Goal: Browse casually: Explore the website without a specific task or goal

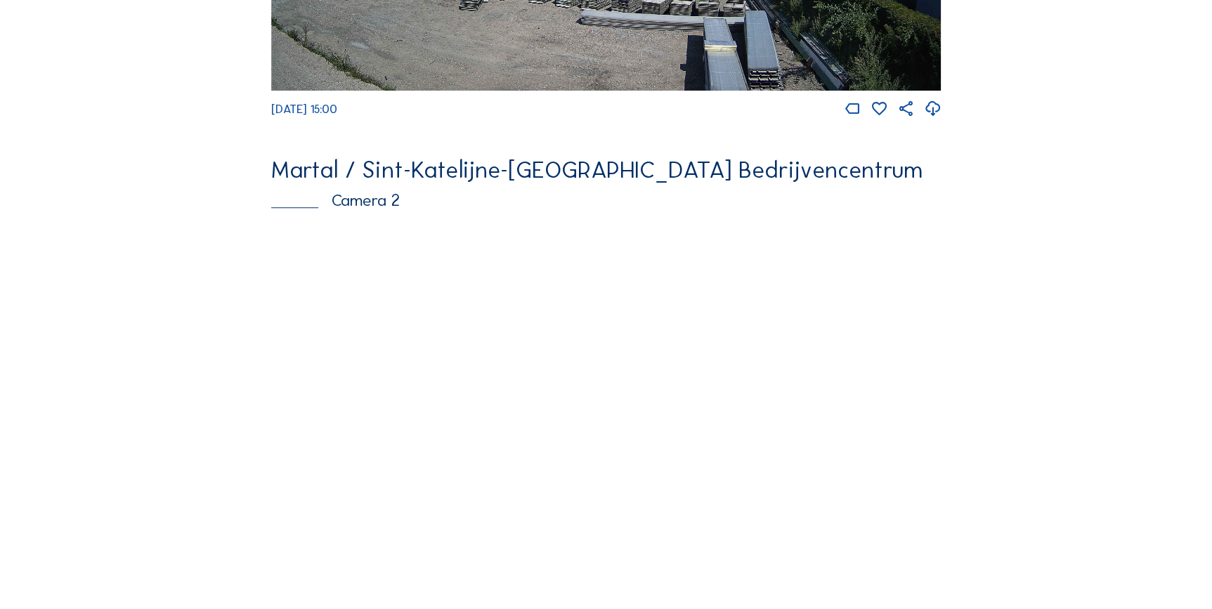
scroll to position [511, 0]
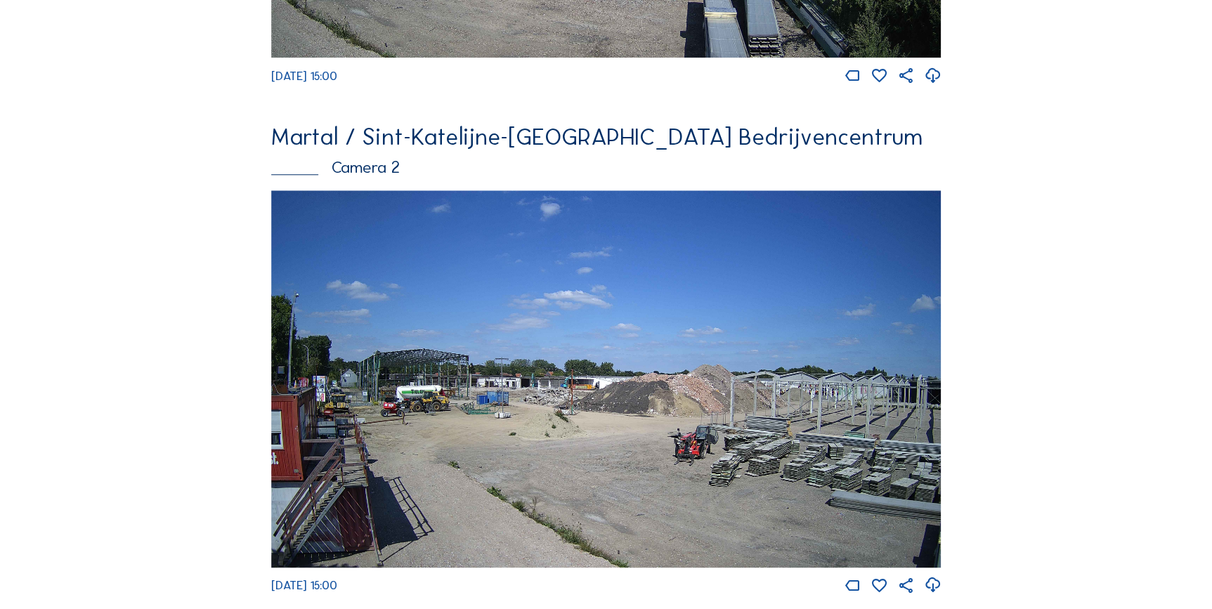
click at [511, 381] on img at bounding box center [606, 378] width 670 height 377
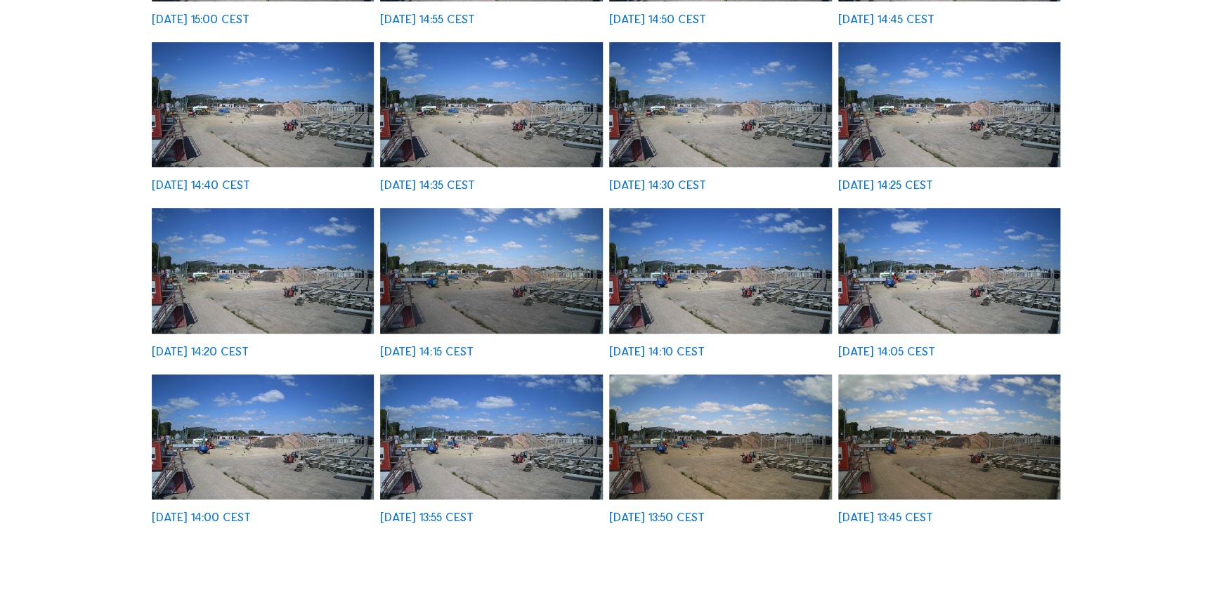
scroll to position [511, 0]
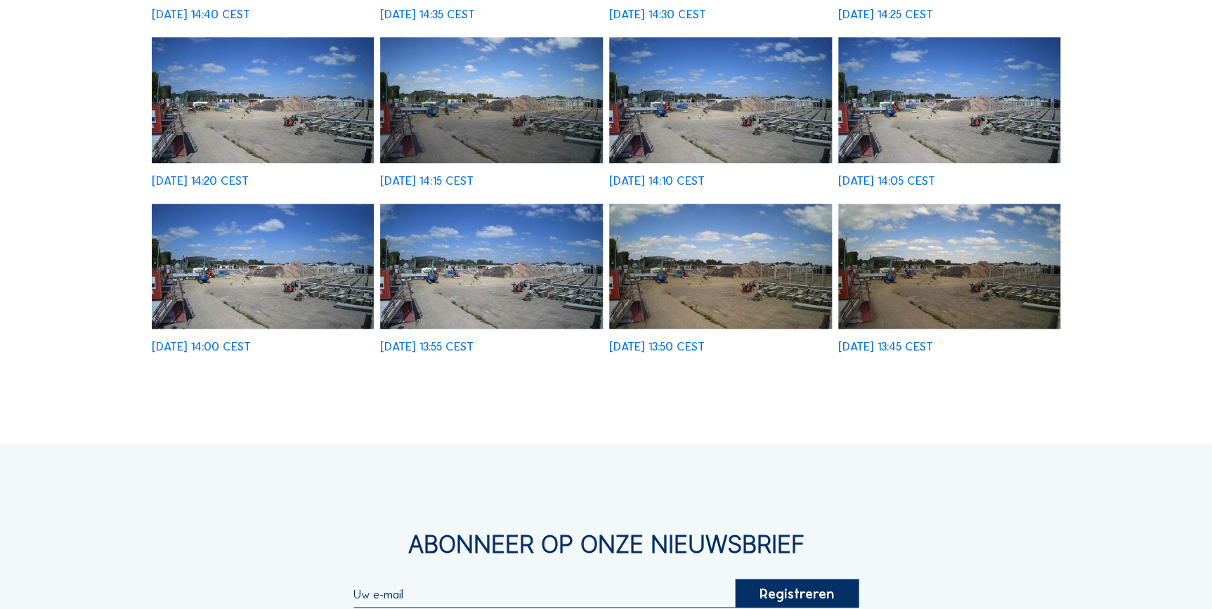
click at [920, 281] on img at bounding box center [949, 266] width 223 height 125
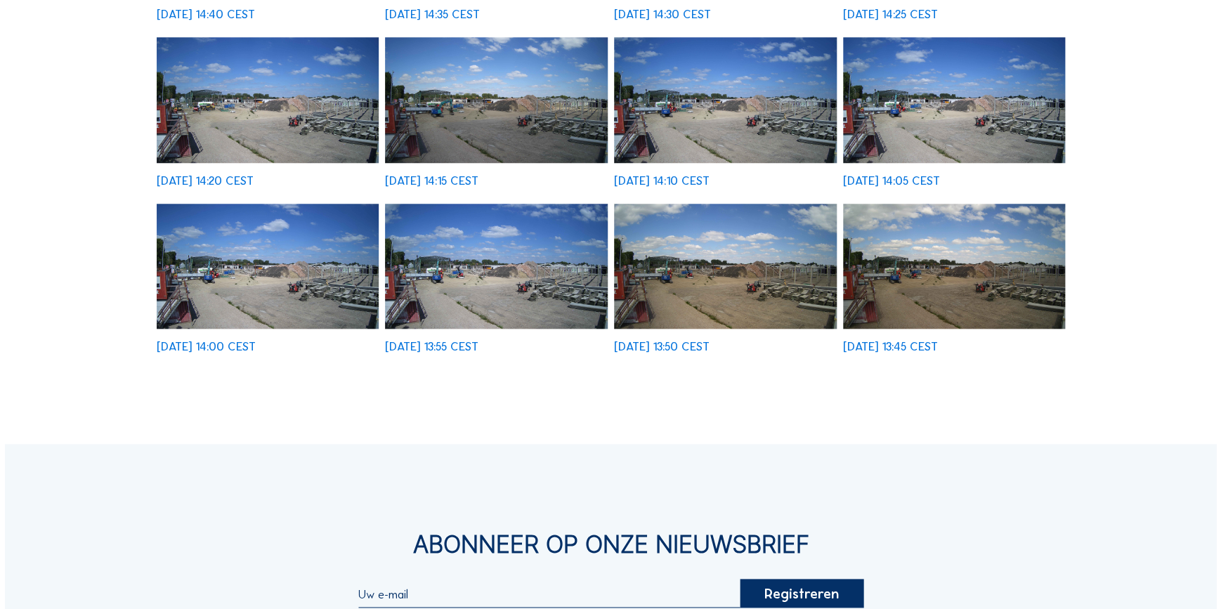
scroll to position [513, 0]
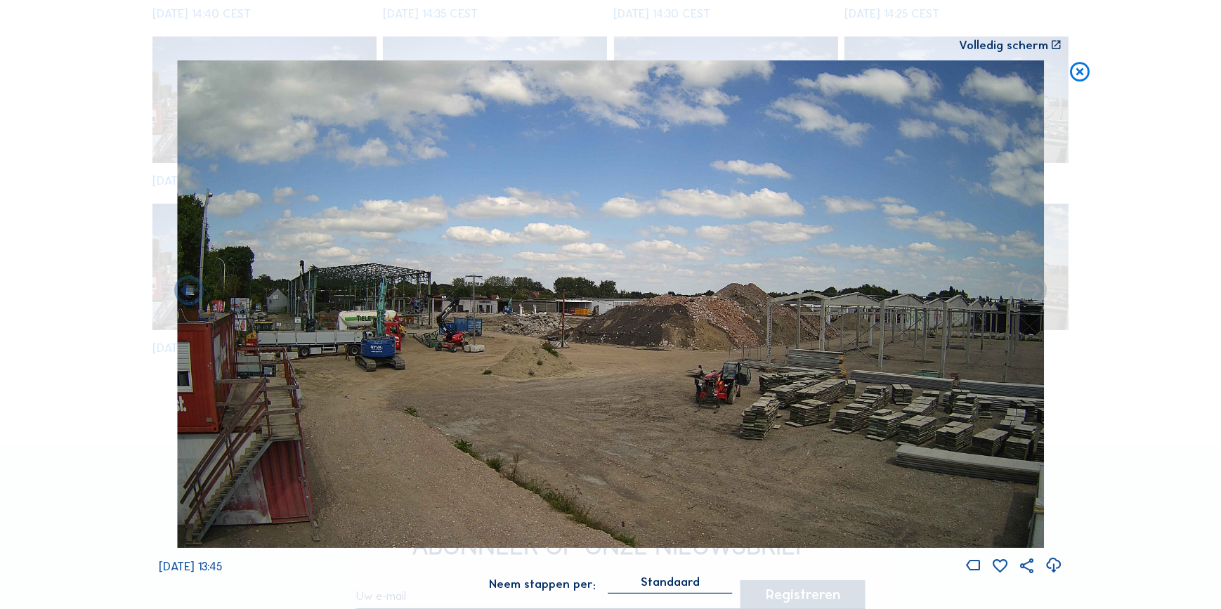
click at [1033, 291] on icon at bounding box center [1032, 292] width 36 height 36
click at [1033, 289] on icon at bounding box center [1032, 292] width 36 height 36
click at [187, 288] on icon at bounding box center [189, 292] width 36 height 36
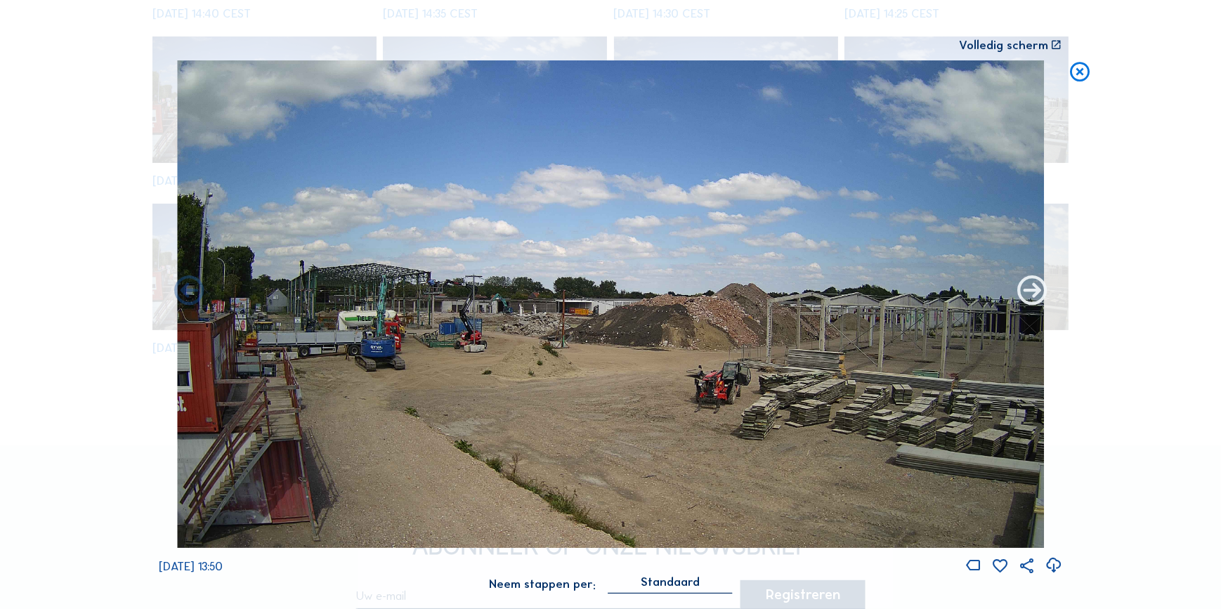
click at [1028, 295] on icon at bounding box center [1032, 292] width 36 height 36
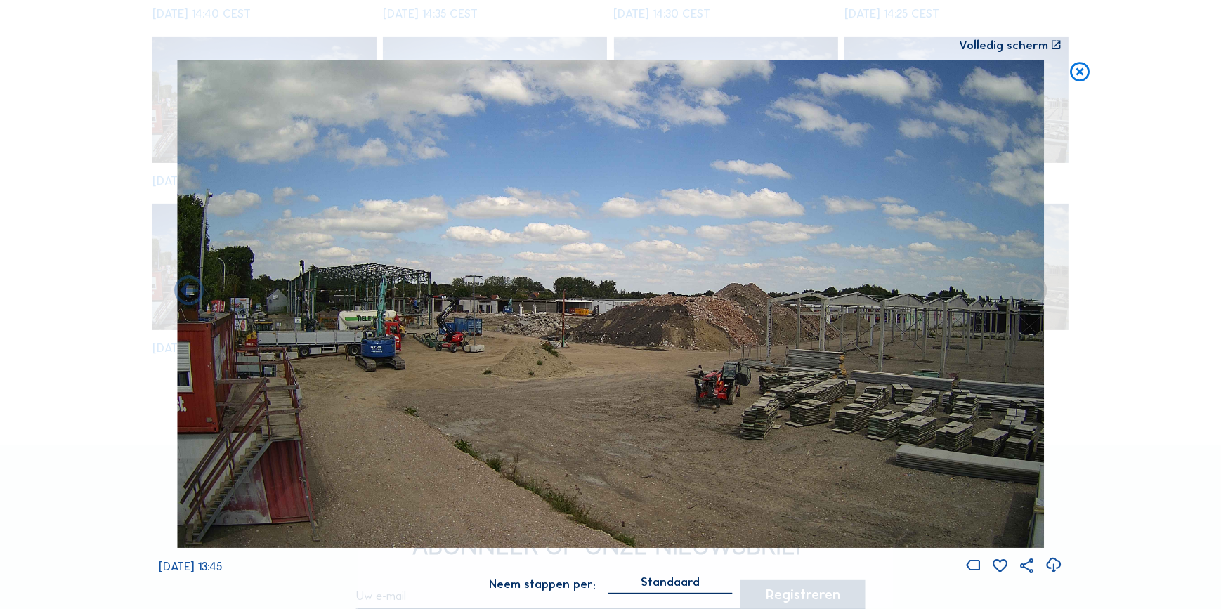
click at [1028, 295] on icon at bounding box center [1032, 292] width 36 height 36
